Goal: Information Seeking & Learning: Learn about a topic

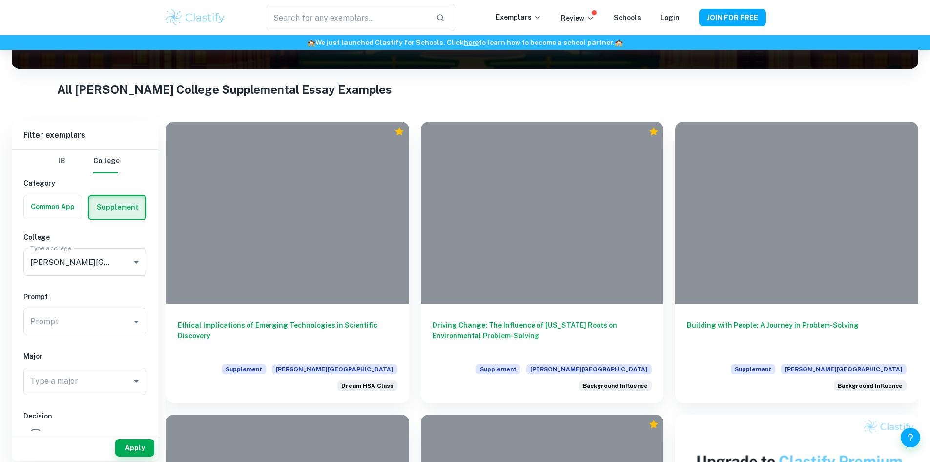
scroll to position [163, 0]
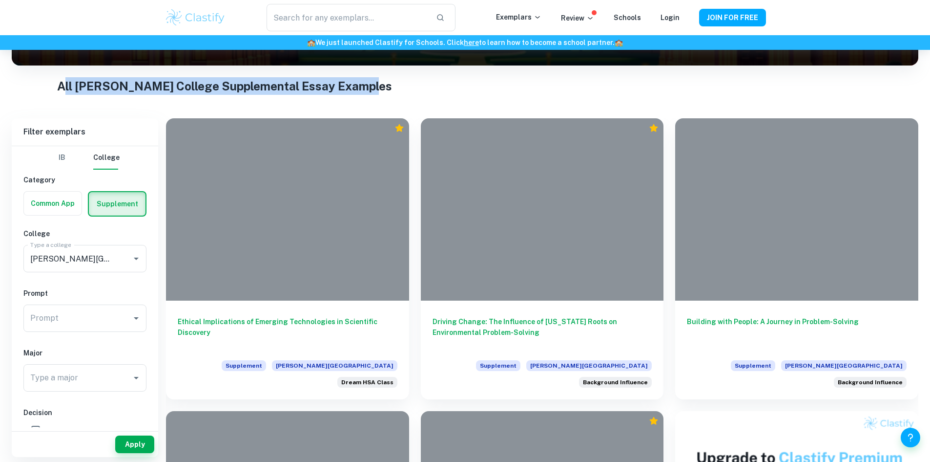
drag, startPoint x: 415, startPoint y: 80, endPoint x: 63, endPoint y: 89, distance: 352.3
click at [63, 89] on h1 "All [PERSON_NAME] College Supplemental Essay Examples" at bounding box center [465, 86] width 816 height 18
drag, startPoint x: 54, startPoint y: 88, endPoint x: 418, endPoint y: 79, distance: 363.5
click at [418, 79] on h1 "All [PERSON_NAME] College Supplemental Essay Examples" at bounding box center [465, 86] width 816 height 18
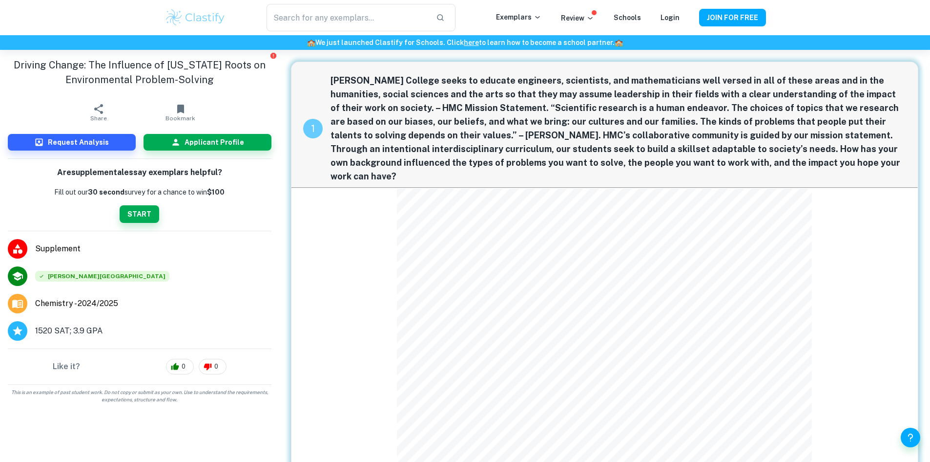
click at [386, 185] on div "1 Harvey Mudd College seeks to educate engineers, scientists, and mathematician…" at bounding box center [605, 344] width 628 height 565
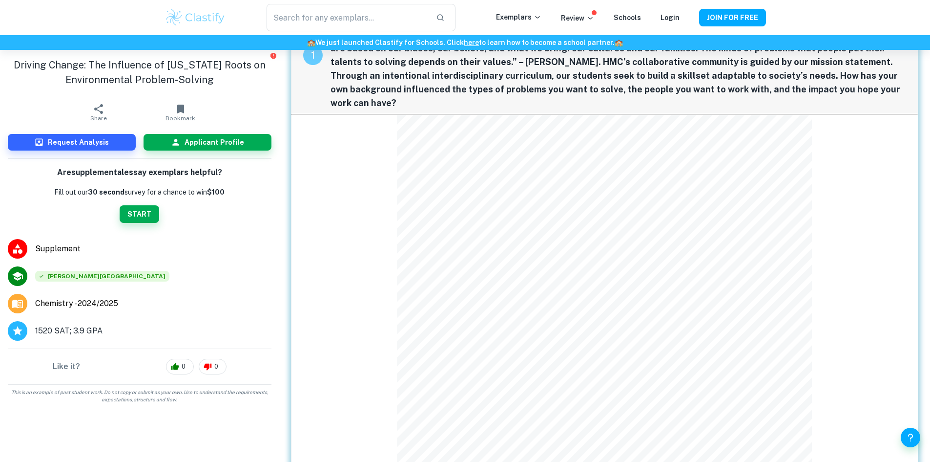
scroll to position [82, 0]
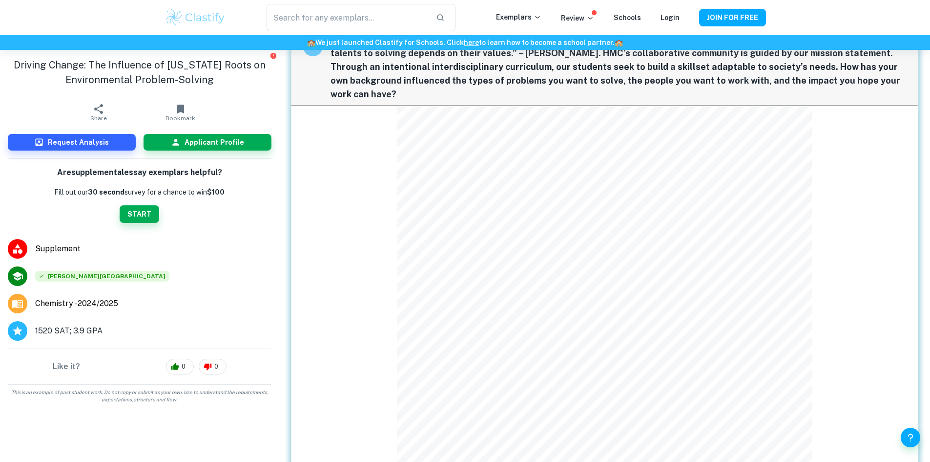
click at [472, 216] on div "1 Harvey Mudd College seeks to educate engineers, scientists, and mathematician…" at bounding box center [605, 261] width 628 height 565
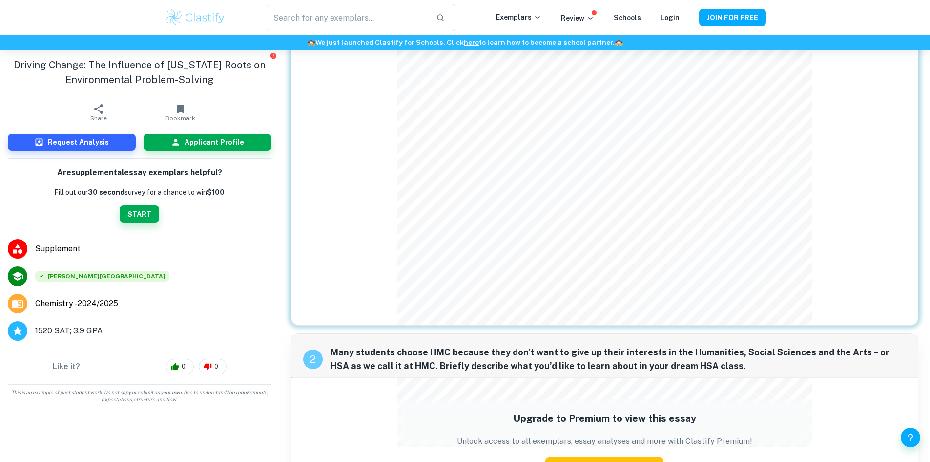
scroll to position [301, 0]
